Goal: Navigation & Orientation: Find specific page/section

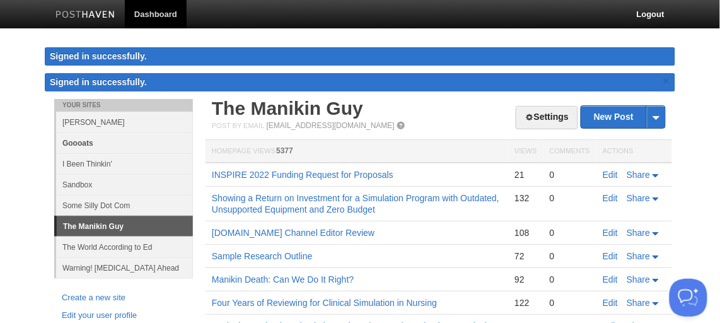
click at [81, 141] on link "Goooats" at bounding box center [124, 142] width 137 height 21
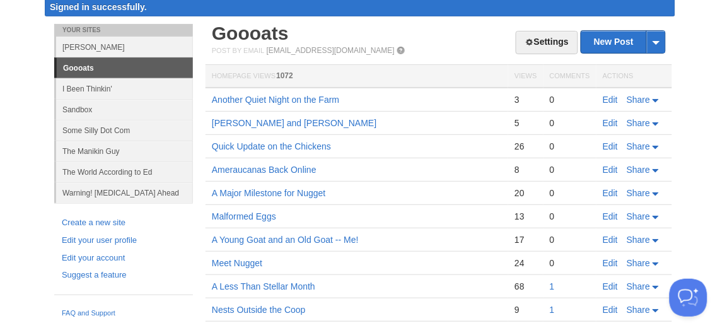
scroll to position [57, 0]
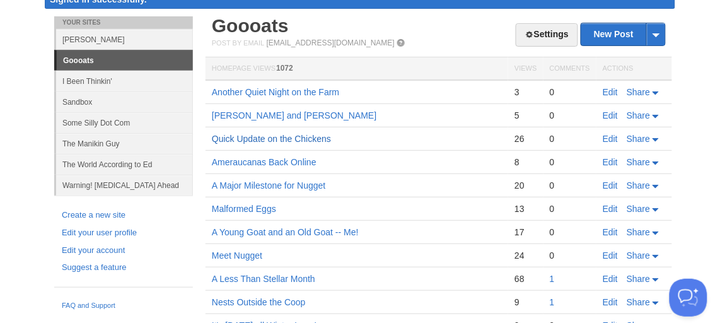
click at [298, 137] on link "Quick Update on the Chickens" at bounding box center [271, 139] width 119 height 10
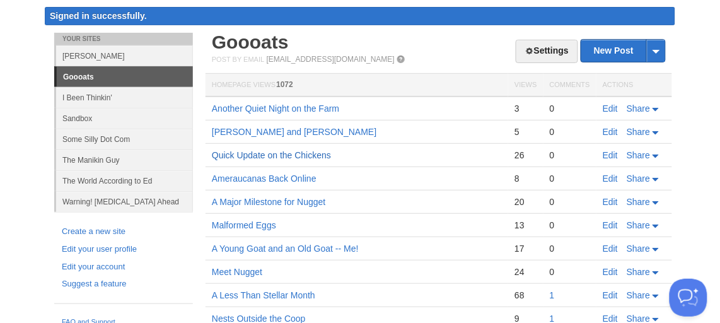
scroll to position [38, 0]
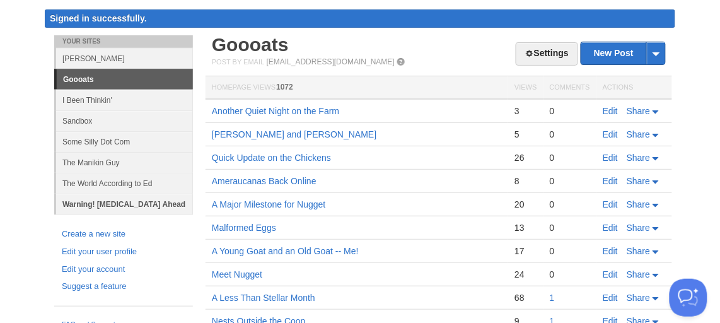
click at [133, 204] on link "Warning! [MEDICAL_DATA] Ahead" at bounding box center [124, 204] width 137 height 21
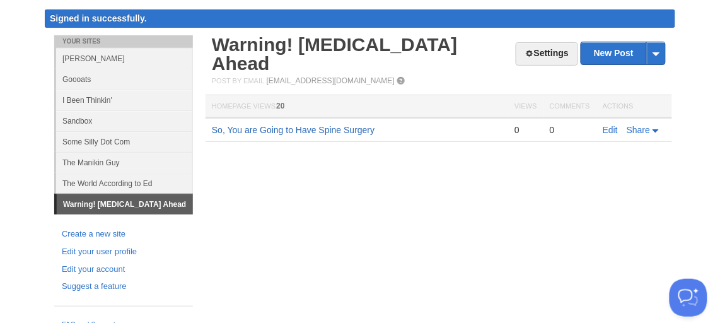
click at [311, 125] on link "So, You are Going to Have Spine Surgery" at bounding box center [293, 130] width 163 height 10
click at [83, 76] on link "Goooats" at bounding box center [124, 79] width 137 height 21
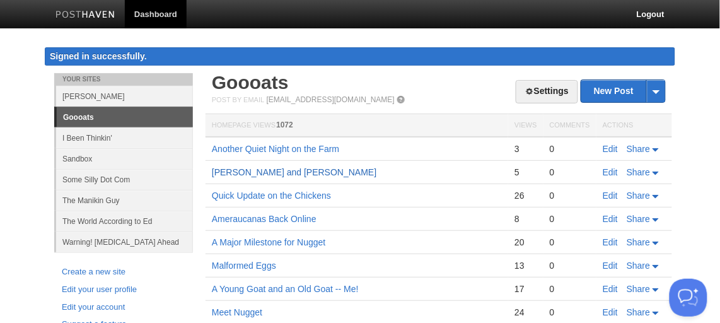
click at [265, 169] on link "[PERSON_NAME] and [PERSON_NAME]" at bounding box center [294, 172] width 165 height 10
click at [268, 146] on link "Another Quiet Night on the Farm" at bounding box center [275, 149] width 127 height 10
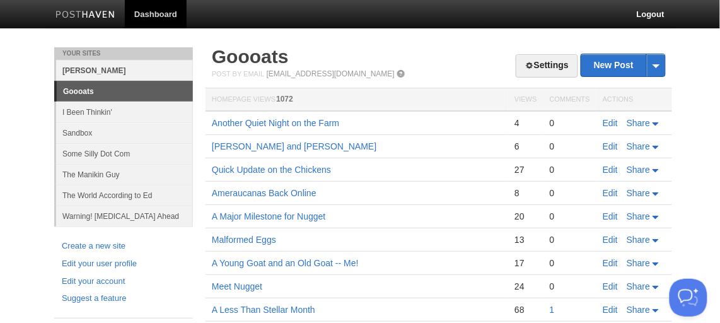
click at [97, 68] on link "[PERSON_NAME]" at bounding box center [124, 70] width 137 height 21
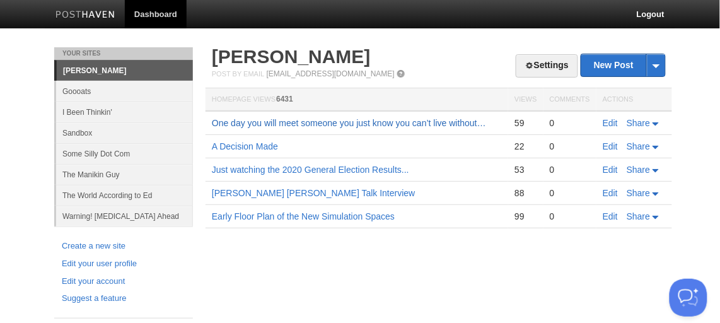
click at [334, 123] on link "One day you will meet someone you just know you can’t live without…" at bounding box center [349, 123] width 274 height 10
click at [338, 168] on link "Just watching the 2020 General Election Results..." at bounding box center [310, 170] width 197 height 10
click at [76, 91] on link "Goooats" at bounding box center [124, 91] width 137 height 21
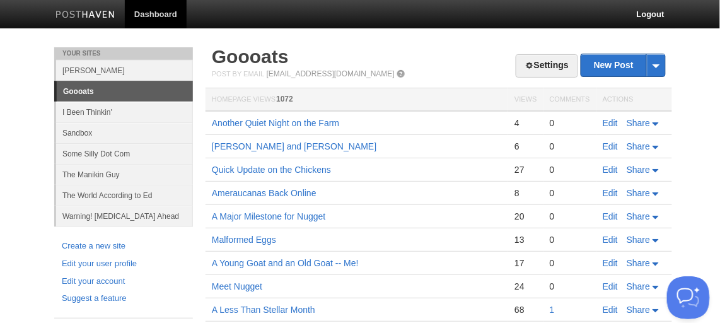
click at [682, 290] on button "Open Beacon popover" at bounding box center [685, 295] width 38 height 38
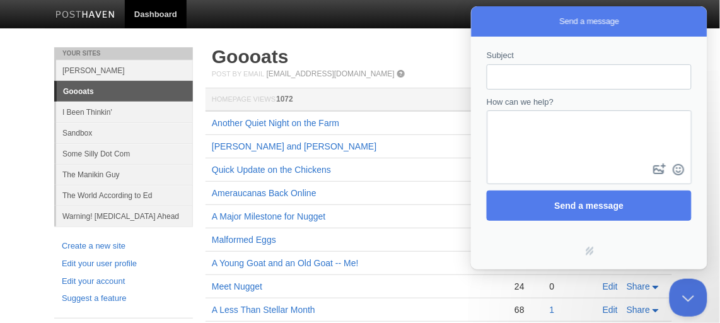
click at [418, 35] on body "Dashboard Logout Your Sites Edward Rovera Goooats I Been Thinkin' Sandbox Some …" at bounding box center [360, 312] width 720 height 624
click at [685, 293] on button "Close Beacon popover" at bounding box center [685, 295] width 38 height 38
